Goal: Find specific page/section: Find specific page/section

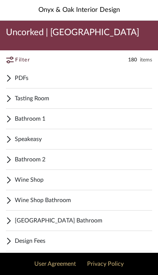
click at [80, 93] on div "Tasting Room" at bounding box center [79, 98] width 147 height 20
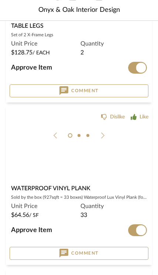
scroll to position [2816, 0]
click at [0, 0] on img at bounding box center [0, 0] width 0 height 0
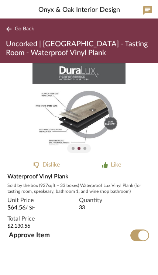
click at [136, 144] on div at bounding box center [79, 148] width 158 height 9
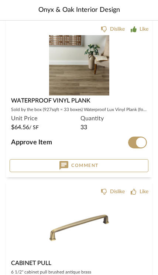
scroll to position [2865, 0]
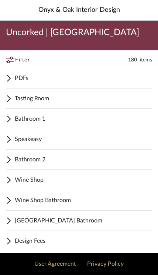
click at [73, 140] on span "Speakeasy" at bounding box center [84, 139] width 138 height 9
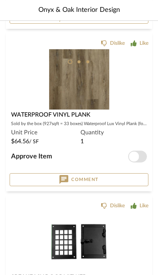
scroll to position [1287, 0]
click at [129, 127] on div "Sold by the box (927sqft = 33 boxes) Waterproof Lux Vinyl Plank (for tasting ro…" at bounding box center [79, 123] width 136 height 9
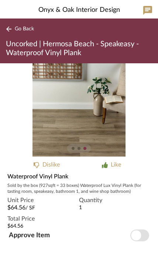
click at [93, 115] on img "2" at bounding box center [79, 109] width 93 height 93
click at [103, 118] on img "2" at bounding box center [79, 109] width 93 height 93
click at [112, 130] on img "2" at bounding box center [79, 109] width 93 height 93
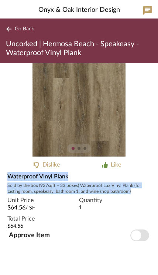
click at [16, 29] on span "Go Back" at bounding box center [24, 29] width 19 height 6
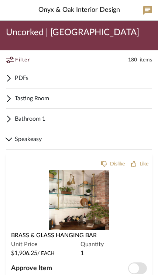
scroll to position [1300, 0]
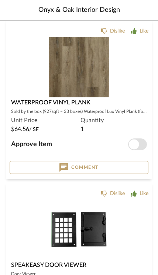
click at [131, 109] on div "Sold by the box (927sqft = 33 boxes) Waterproof Lux Vinyl Plank (for tasting ro…" at bounding box center [79, 111] width 136 height 9
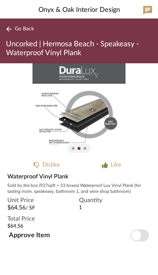
click at [123, 115] on img "1" at bounding box center [79, 109] width 93 height 93
click at [97, 119] on img "1" at bounding box center [79, 109] width 93 height 93
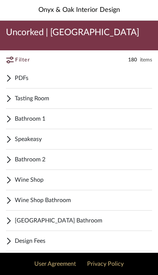
click at [84, 200] on span "Wine Shop Bathroom" at bounding box center [84, 200] width 138 height 9
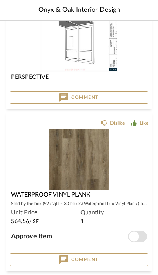
scroll to position [880, 0]
click at [92, 171] on img "0" at bounding box center [79, 159] width 60 height 60
